Goal: Task Accomplishment & Management: Complete application form

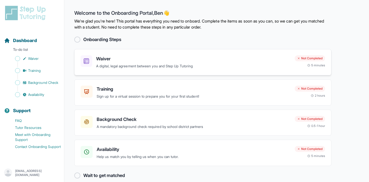
click at [167, 56] on h3 "Waiver" at bounding box center [193, 58] width 194 height 7
click at [113, 97] on p "Sign up for a virtual session to prepare you for your first student!" at bounding box center [194, 97] width 194 height 6
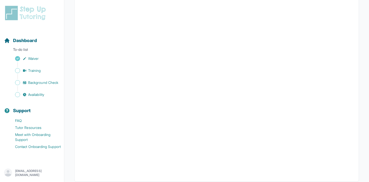
scroll to position [134, 0]
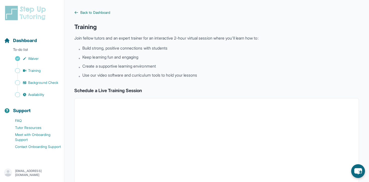
click at [77, 12] on icon at bounding box center [76, 13] width 4 height 4
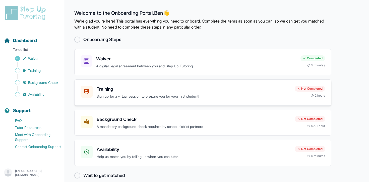
click at [136, 102] on div "Training Sign up for a virtual session to prepare you for your first student! N…" at bounding box center [202, 93] width 257 height 26
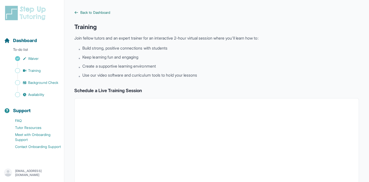
click at [90, 14] on span "Back to Dashboard" at bounding box center [95, 12] width 30 height 5
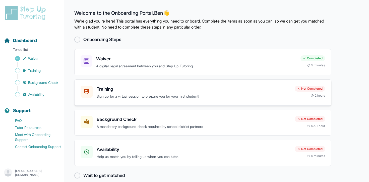
click at [173, 89] on h3 "Training" at bounding box center [194, 89] width 194 height 7
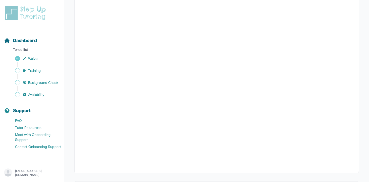
scroll to position [91, 0]
click at [18, 39] on span "Dashboard" at bounding box center [25, 40] width 24 height 7
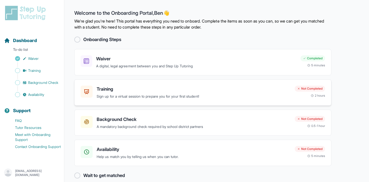
click at [149, 99] on div "Training Sign up for a virtual session to prepare you for your first student! N…" at bounding box center [202, 93] width 257 height 26
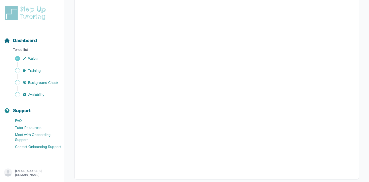
scroll to position [138, 0]
click at [24, 40] on span "Dashboard" at bounding box center [25, 40] width 24 height 7
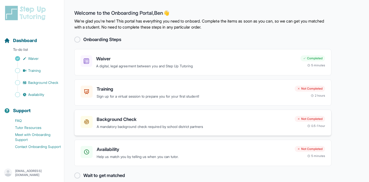
click at [124, 128] on p "A mandatory background check required by school district partners" at bounding box center [194, 127] width 194 height 6
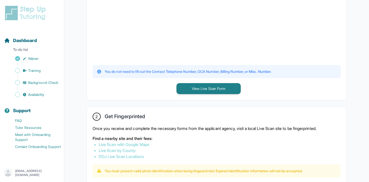
scroll to position [208, 0]
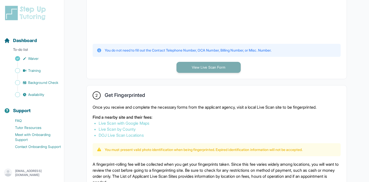
click at [196, 66] on button "View Live Scan Form" at bounding box center [208, 67] width 64 height 11
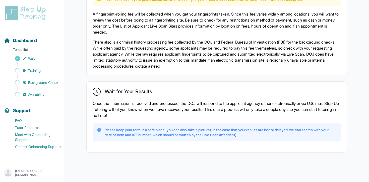
scroll to position [359, 0]
click at [33, 93] on span "Availability" at bounding box center [36, 94] width 16 height 5
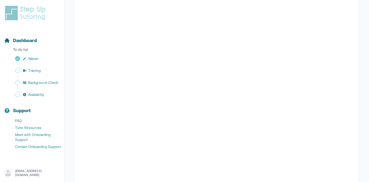
scroll to position [12, 0]
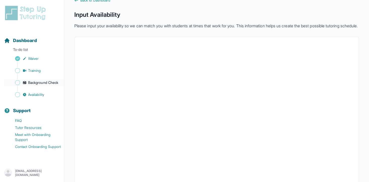
click at [52, 81] on span "Background Check" at bounding box center [43, 82] width 30 height 5
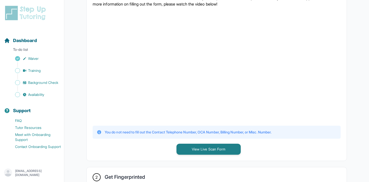
scroll to position [131, 0]
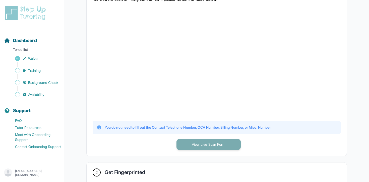
click at [192, 145] on button "View Live Scan Form" at bounding box center [208, 144] width 64 height 11
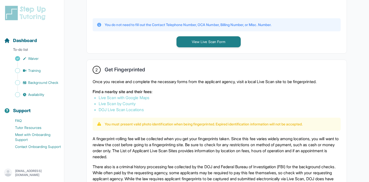
scroll to position [231, 0]
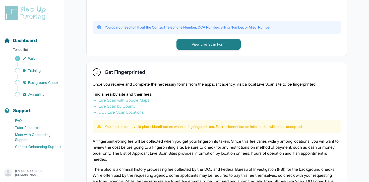
click at [137, 99] on link "Live Scan with Google Maps" at bounding box center [124, 100] width 51 height 5
click at [138, 100] on link "Live Scan with Google Maps" at bounding box center [124, 100] width 51 height 5
click at [82, 138] on div "1 Print and Fill Out Form Click on the button below to view the Live Scan form.…" at bounding box center [216, 76] width 285 height 434
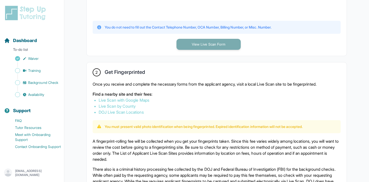
click at [198, 43] on button "View Live Scan Form" at bounding box center [208, 44] width 64 height 11
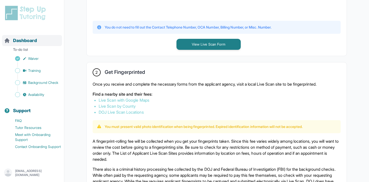
click at [22, 41] on span "Dashboard" at bounding box center [25, 40] width 24 height 7
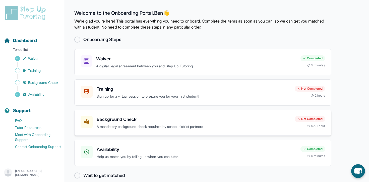
scroll to position [7, 0]
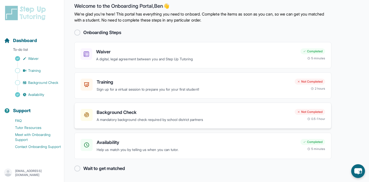
click at [141, 115] on h3 "Background Check" at bounding box center [194, 112] width 194 height 7
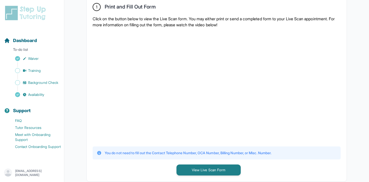
scroll to position [106, 0]
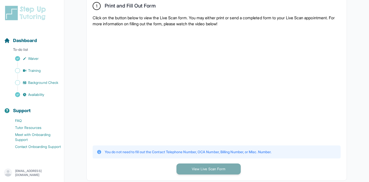
click at [204, 168] on button "View Live Scan Form" at bounding box center [208, 169] width 64 height 11
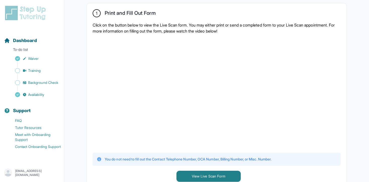
scroll to position [145, 0]
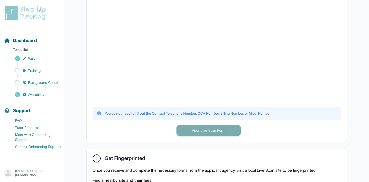
click at [195, 130] on button "View Live Scan Form" at bounding box center [208, 130] width 64 height 11
